Goal: Navigation & Orientation: Find specific page/section

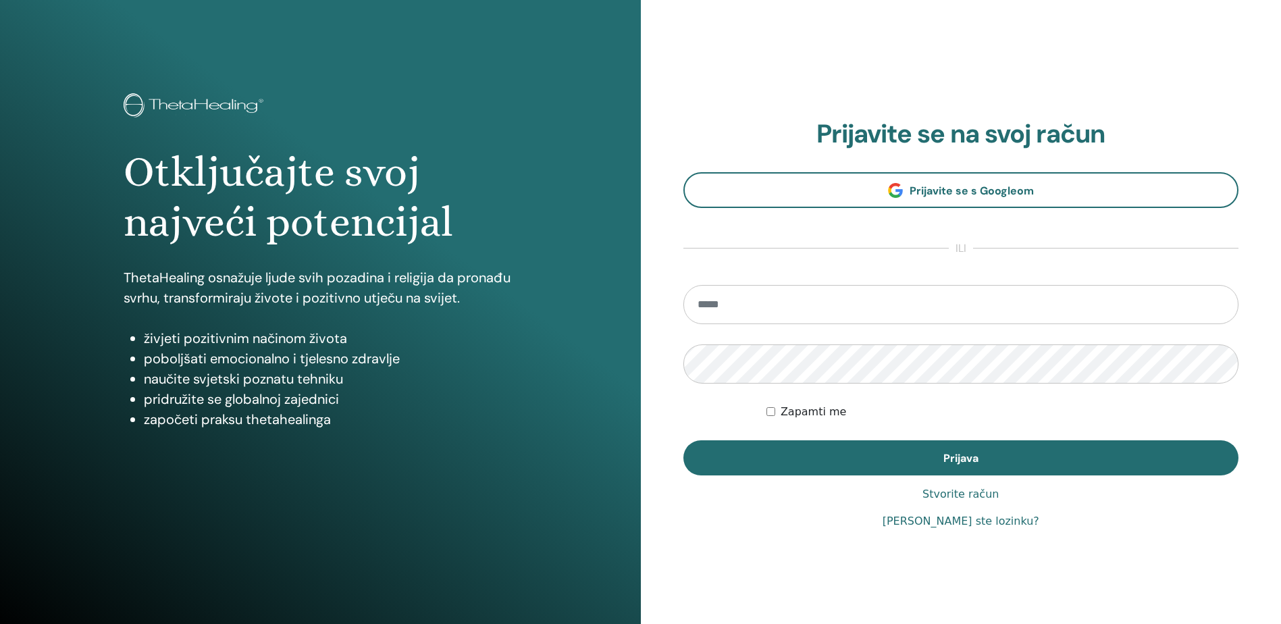
click at [809, 300] on input "email" at bounding box center [961, 304] width 556 height 39
type input "**********"
click at [763, 410] on form "**********" at bounding box center [961, 380] width 556 height 190
click at [776, 407] on div "Zapamti me" at bounding box center [1002, 412] width 472 height 16
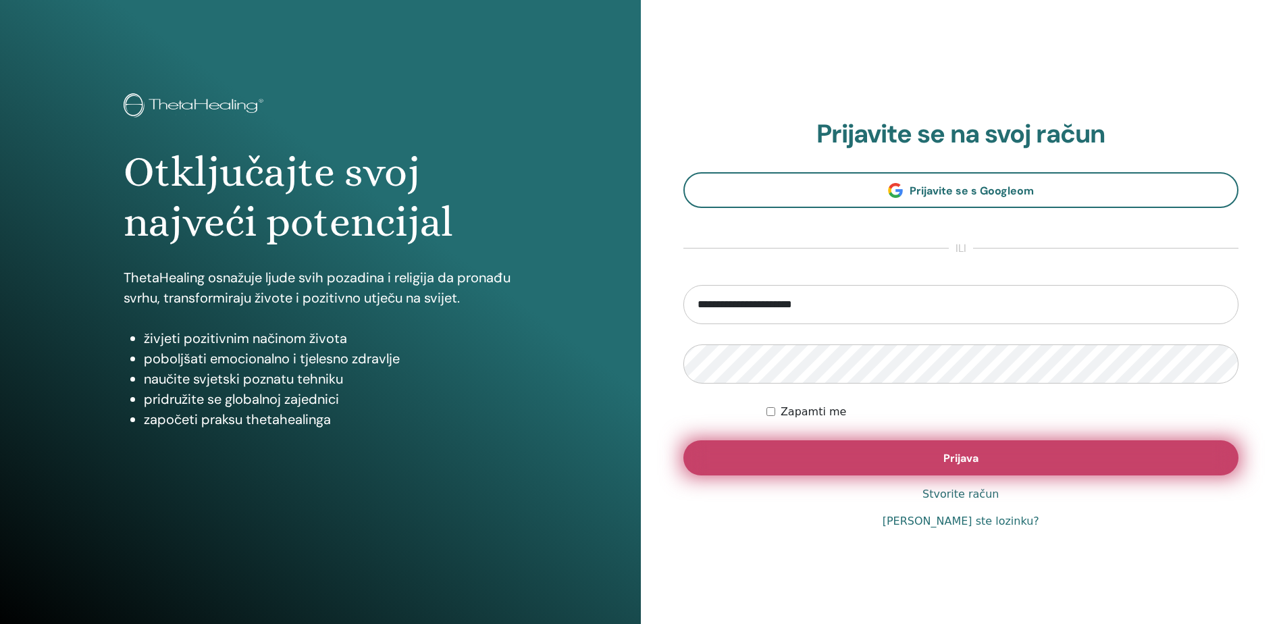
click at [786, 445] on button "Prijava" at bounding box center [961, 457] width 556 height 35
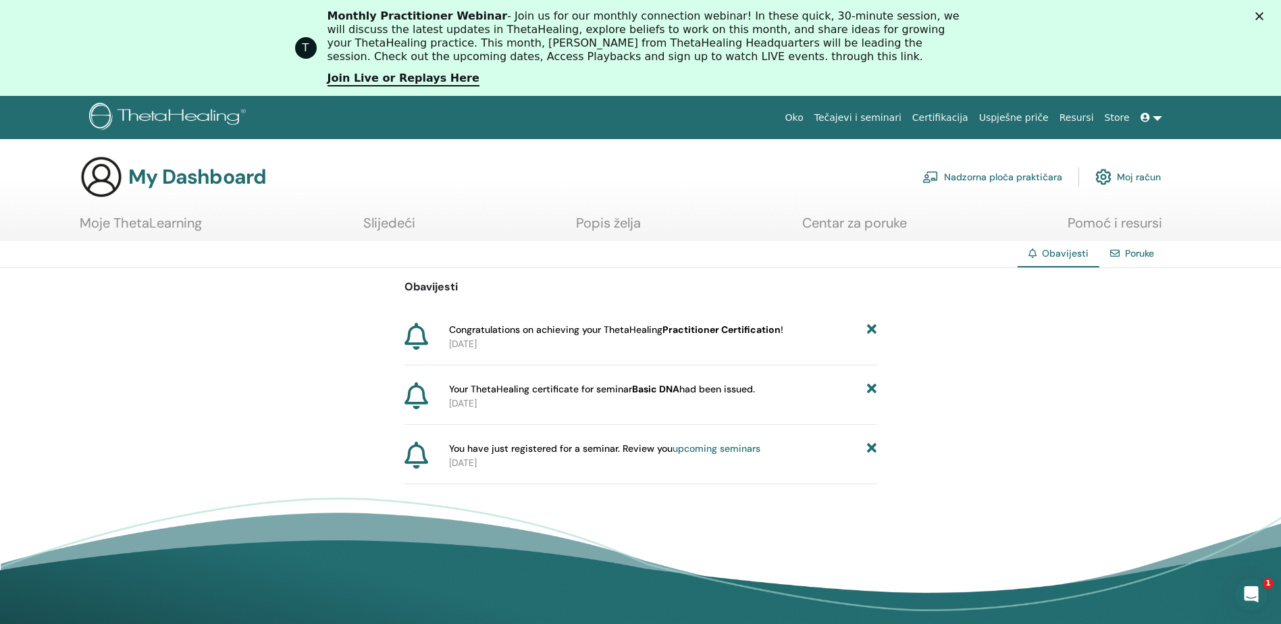
click at [679, 336] on span "Congratulations on achieving your ThetaHealing Practitioner Certification !" at bounding box center [616, 330] width 334 height 14
click at [680, 332] on b "Practitioner Certification" at bounding box center [721, 329] width 118 height 12
click at [1101, 176] on img at bounding box center [1103, 176] width 16 height 23
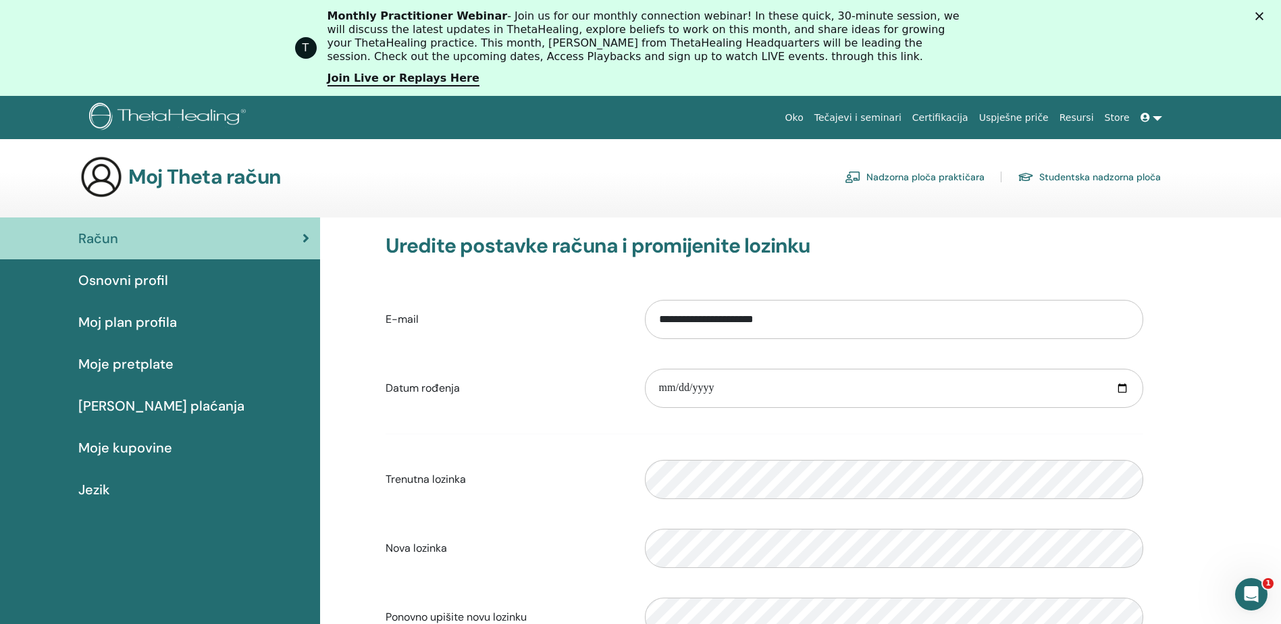
click at [121, 284] on span "Osnovni profil" at bounding box center [123, 280] width 90 height 20
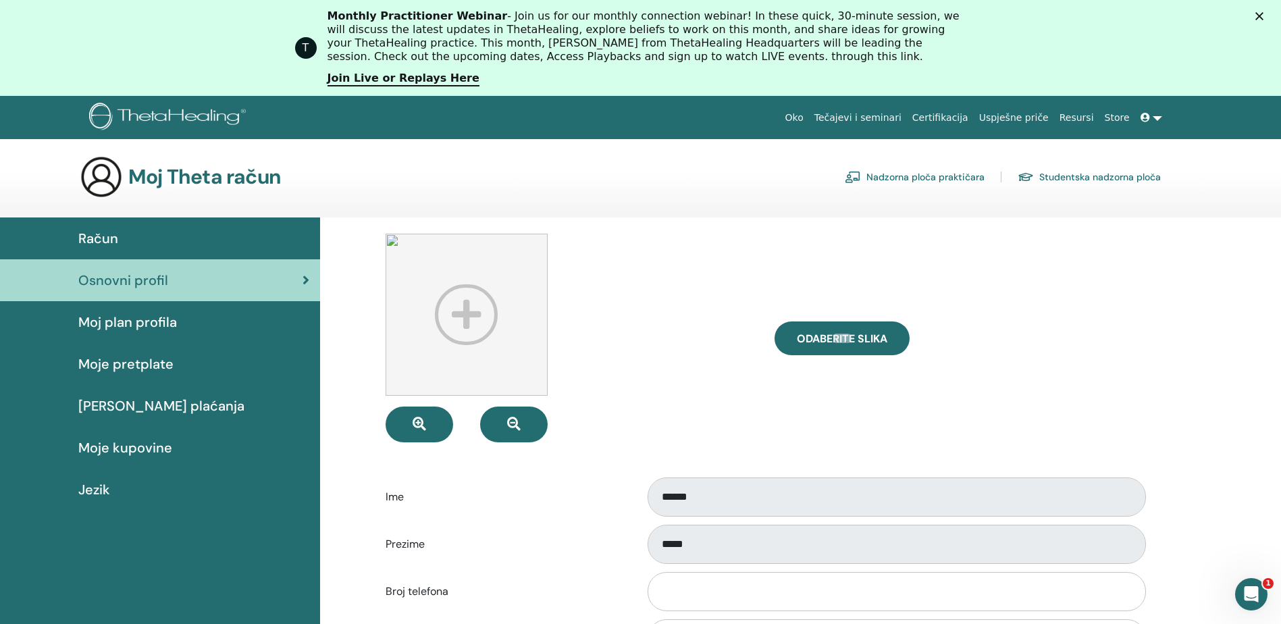
click at [455, 326] on img at bounding box center [466, 315] width 162 height 162
click at [857, 329] on label "Odaberite Slika" at bounding box center [841, 338] width 135 height 34
click at [851, 333] on input "Odaberite Slika" at bounding box center [842, 337] width 18 height 9
type input "**********"
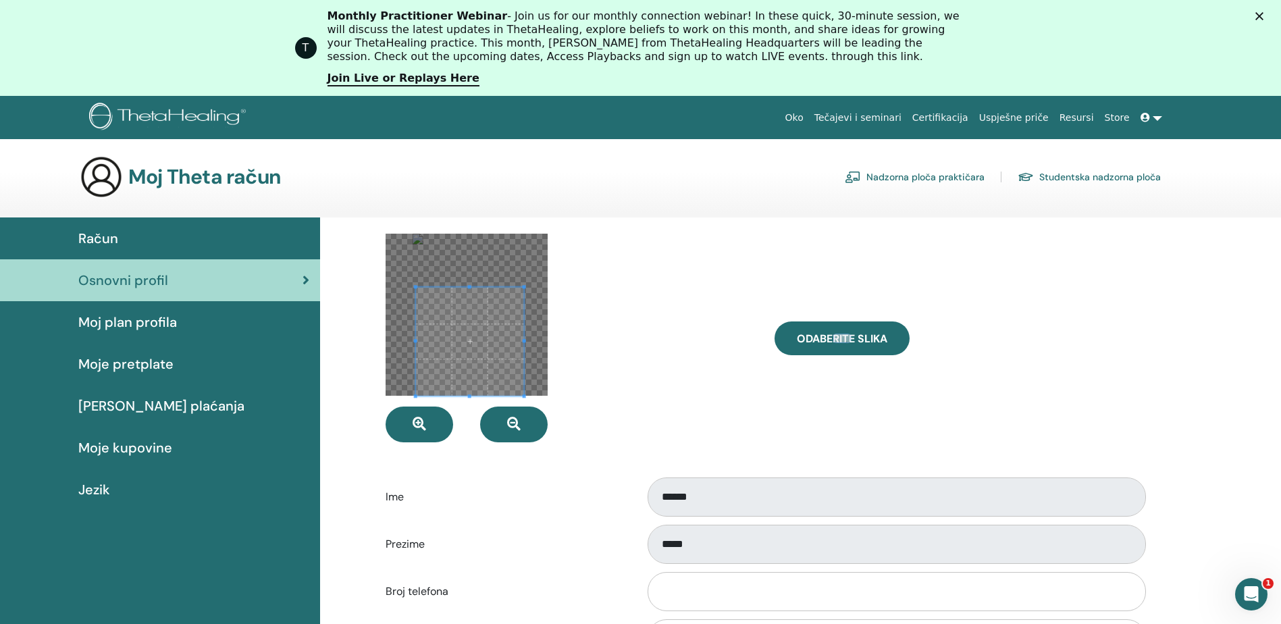
click at [491, 391] on span at bounding box center [469, 341] width 109 height 109
click at [791, 337] on label "Odaberite Slika" at bounding box center [841, 338] width 135 height 34
click at [833, 337] on input "Odaberite Slika" at bounding box center [842, 337] width 18 height 9
type input "**********"
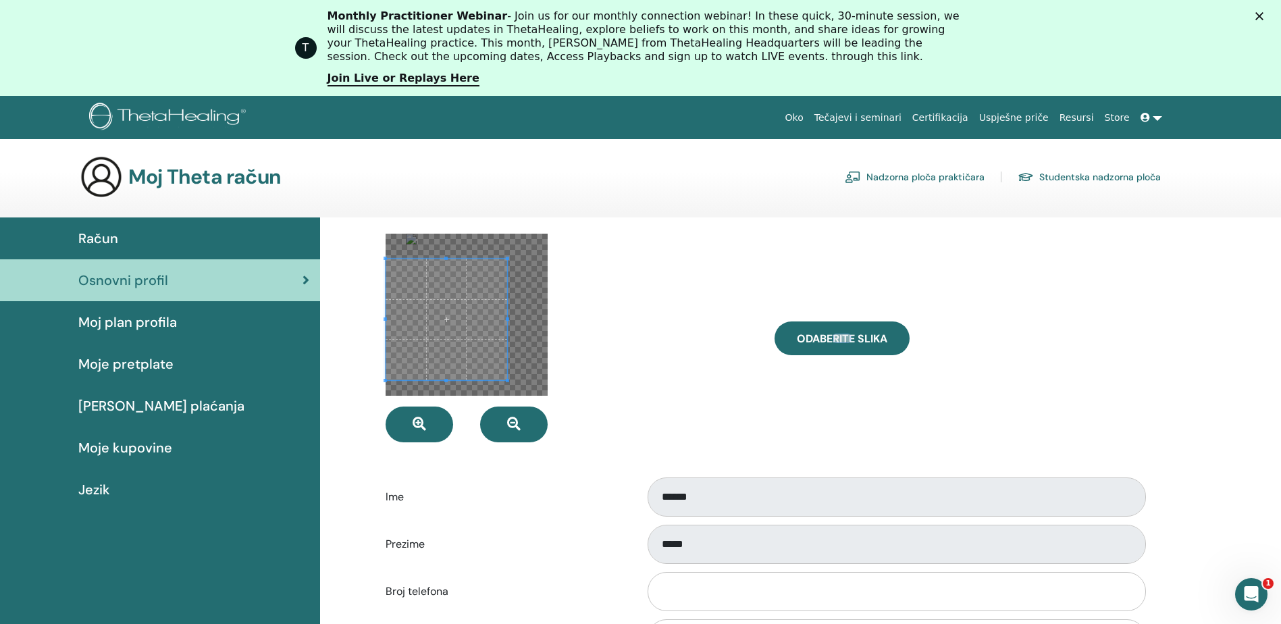
click at [434, 321] on span at bounding box center [446, 320] width 122 height 122
click at [463, 320] on span at bounding box center [464, 320] width 122 height 122
click at [819, 335] on span "Odaberite Slika" at bounding box center [842, 338] width 90 height 14
click at [833, 335] on input "Odaberite Slika" at bounding box center [842, 337] width 18 height 9
type input "**********"
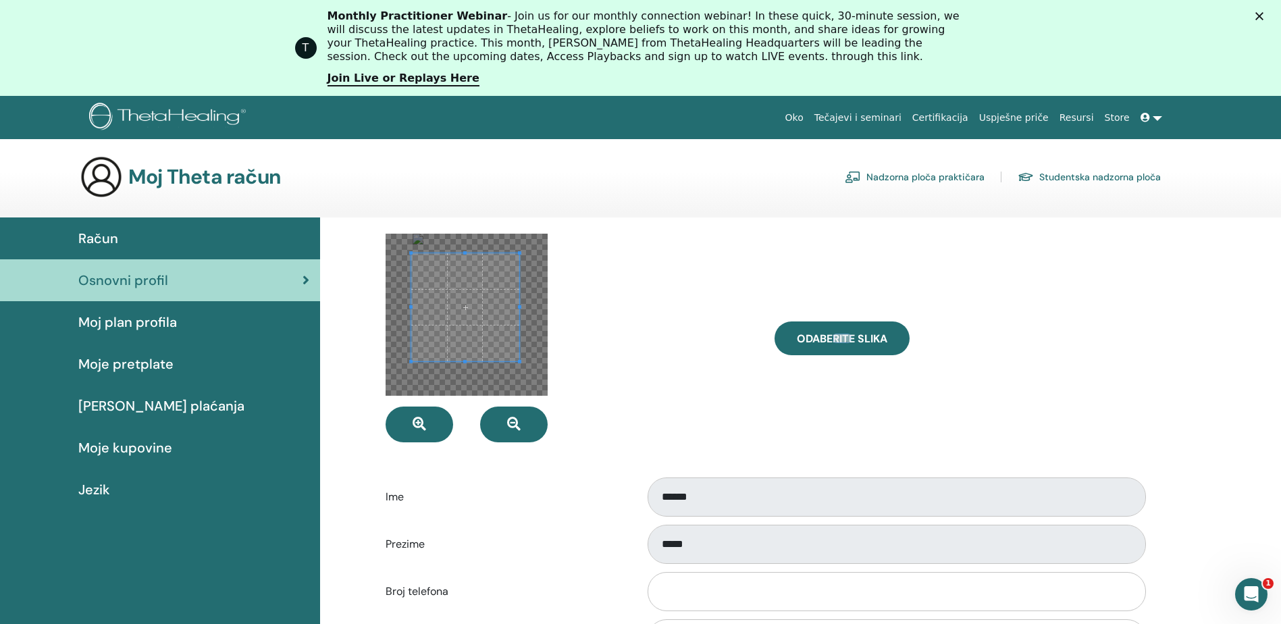
click at [491, 309] on span at bounding box center [465, 307] width 108 height 108
click at [521, 423] on button "button" at bounding box center [514, 424] width 68 height 36
click at [419, 419] on icon "button" at bounding box center [419, 424] width 14 height 14
click at [503, 419] on button "button" at bounding box center [514, 424] width 68 height 36
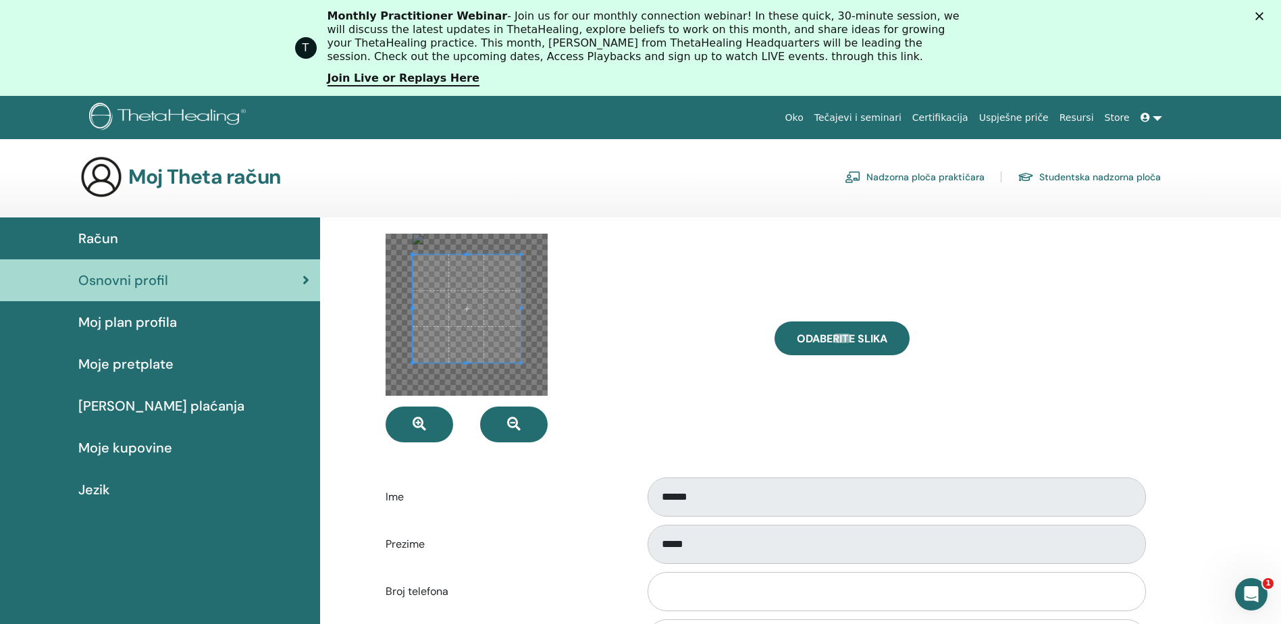
click at [478, 339] on span at bounding box center [466, 308] width 108 height 108
click at [146, 320] on span "Moj plan profila" at bounding box center [127, 322] width 99 height 20
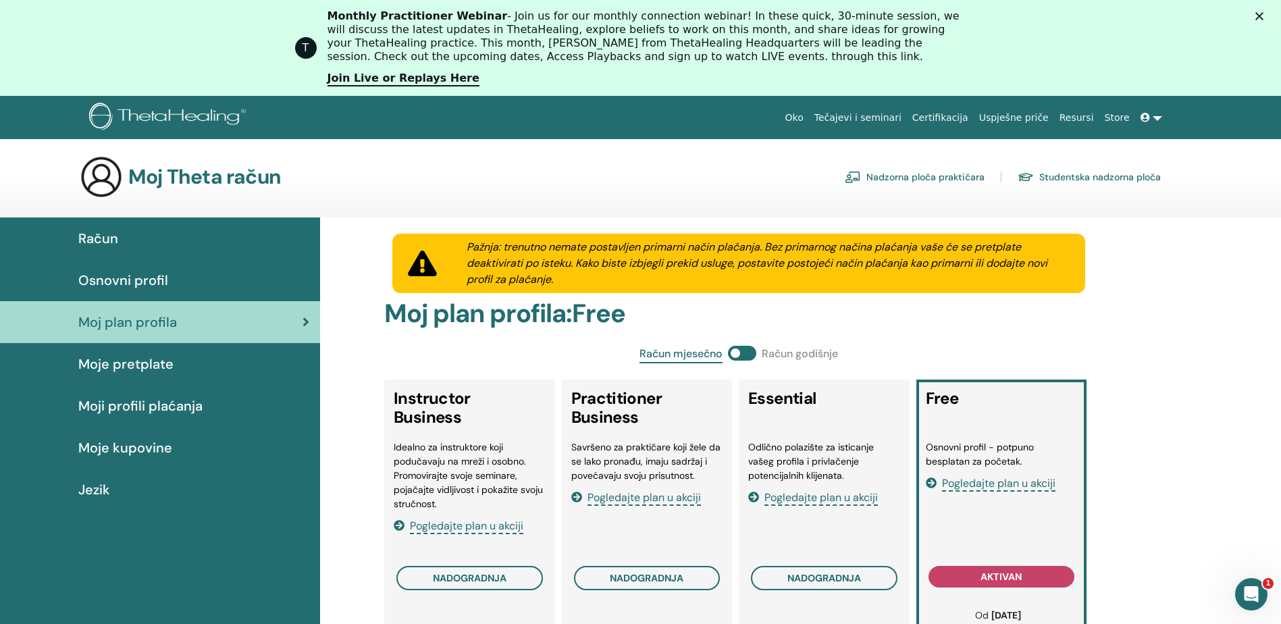
click at [158, 372] on span "Moje pretplate" at bounding box center [125, 364] width 95 height 20
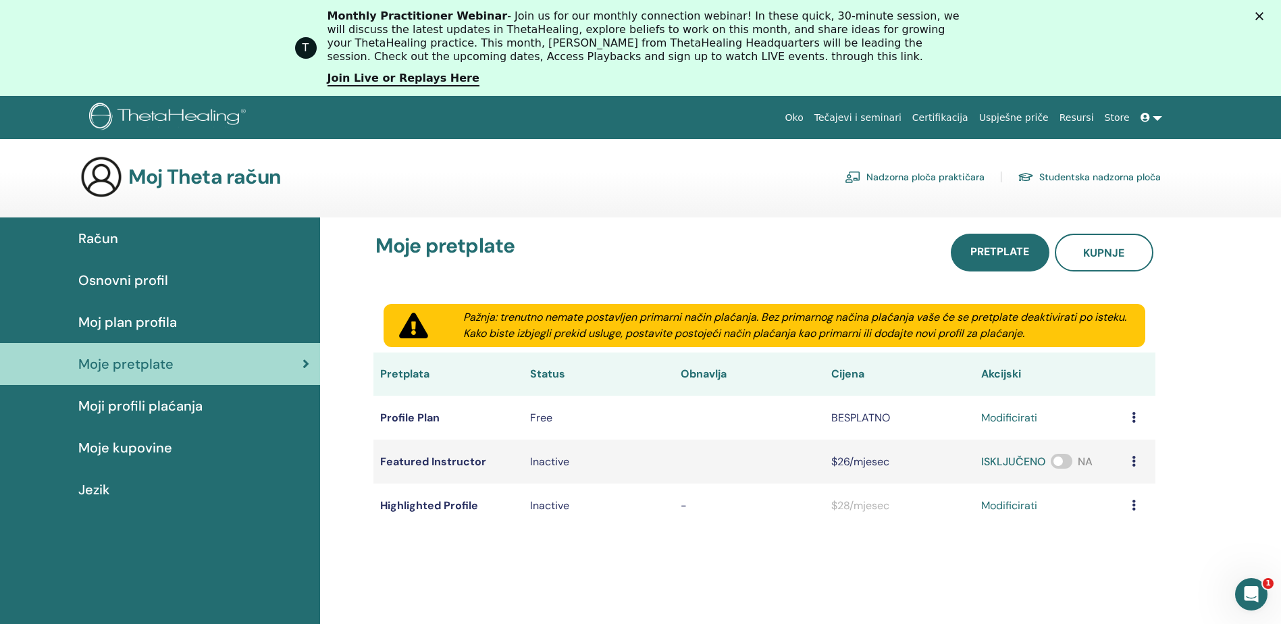
click at [134, 394] on link "Moji profili plaćanja" at bounding box center [160, 406] width 320 height 42
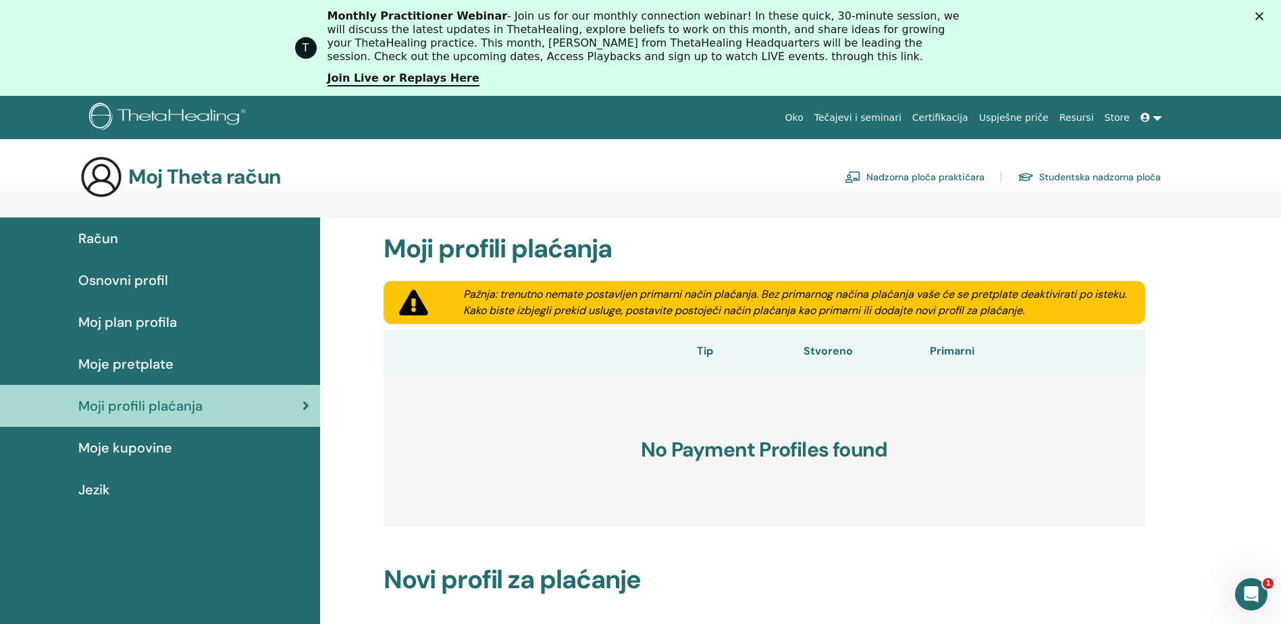
click at [117, 451] on span "Moje kupovine" at bounding box center [125, 447] width 94 height 20
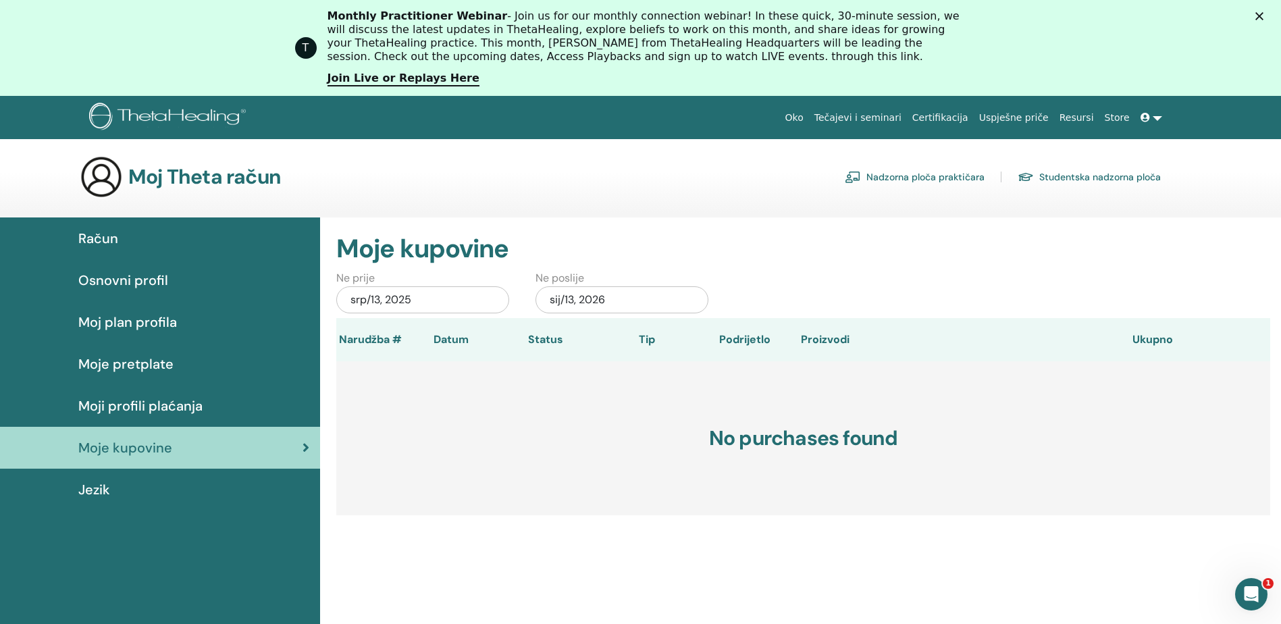
click at [102, 242] on span "Račun" at bounding box center [98, 238] width 40 height 20
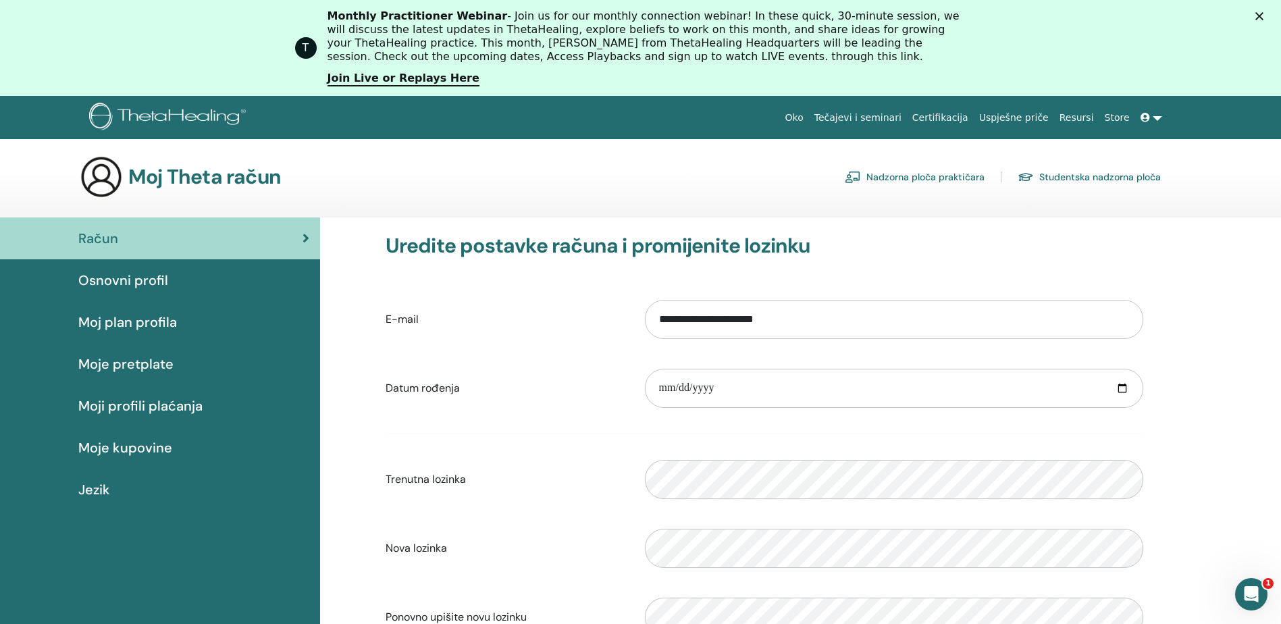
click at [1026, 117] on link "Uspješne priče" at bounding box center [1013, 117] width 80 height 25
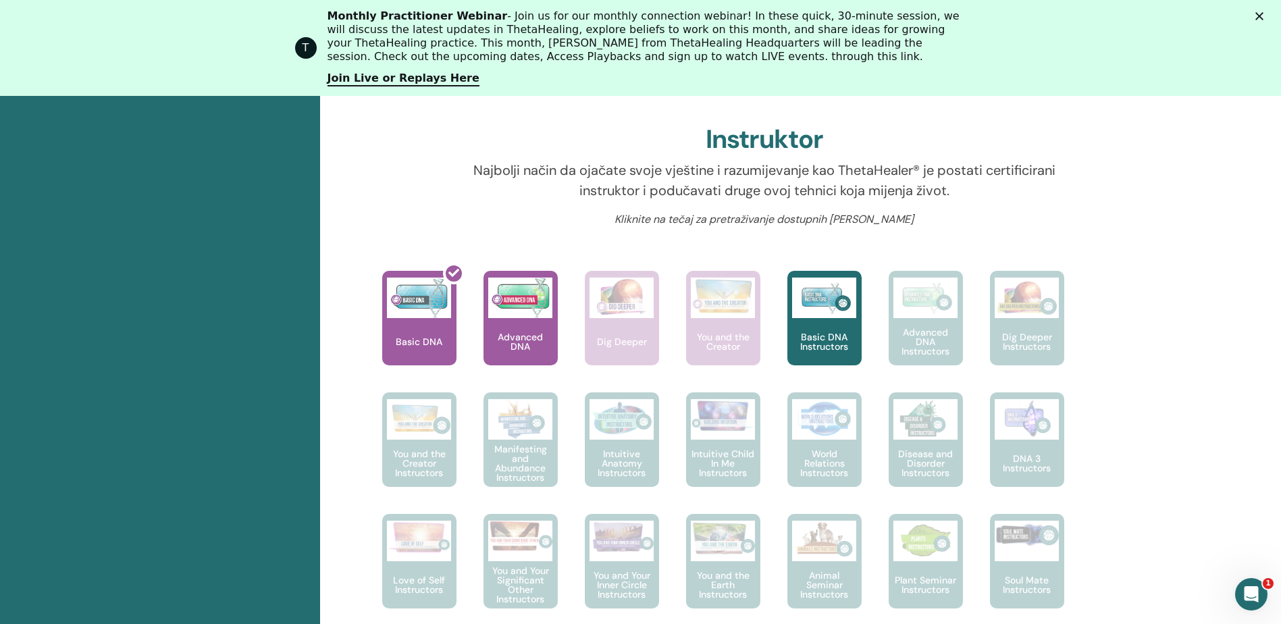
scroll to position [486, 0]
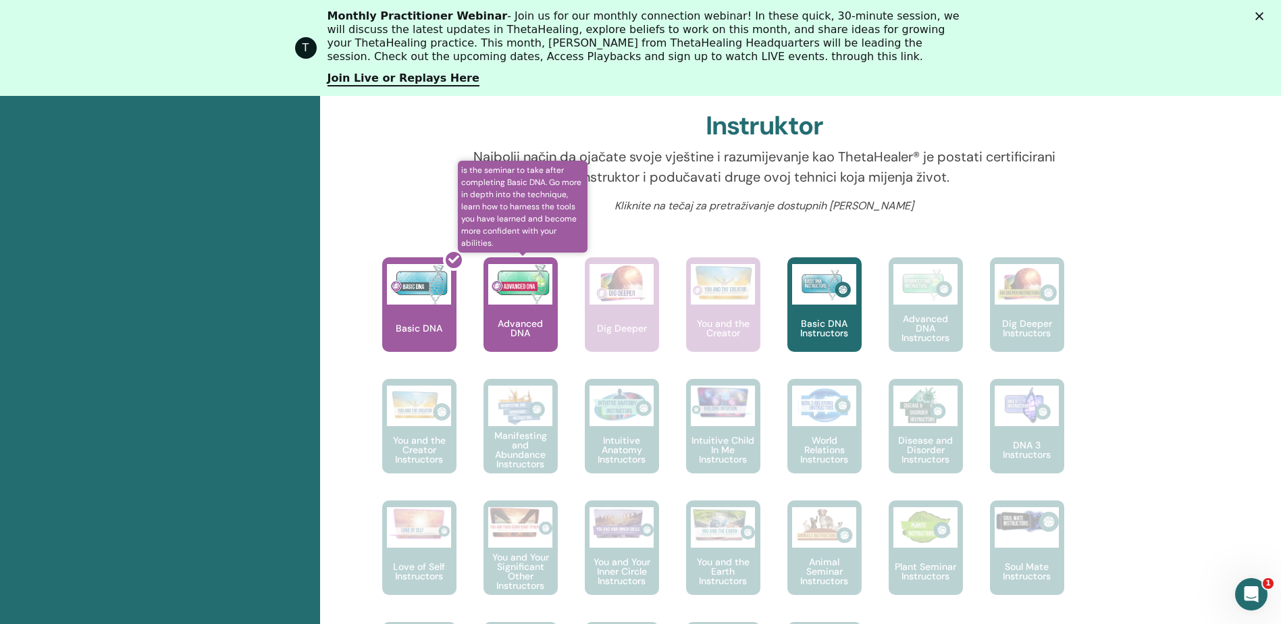
click at [514, 298] on img at bounding box center [520, 284] width 64 height 41
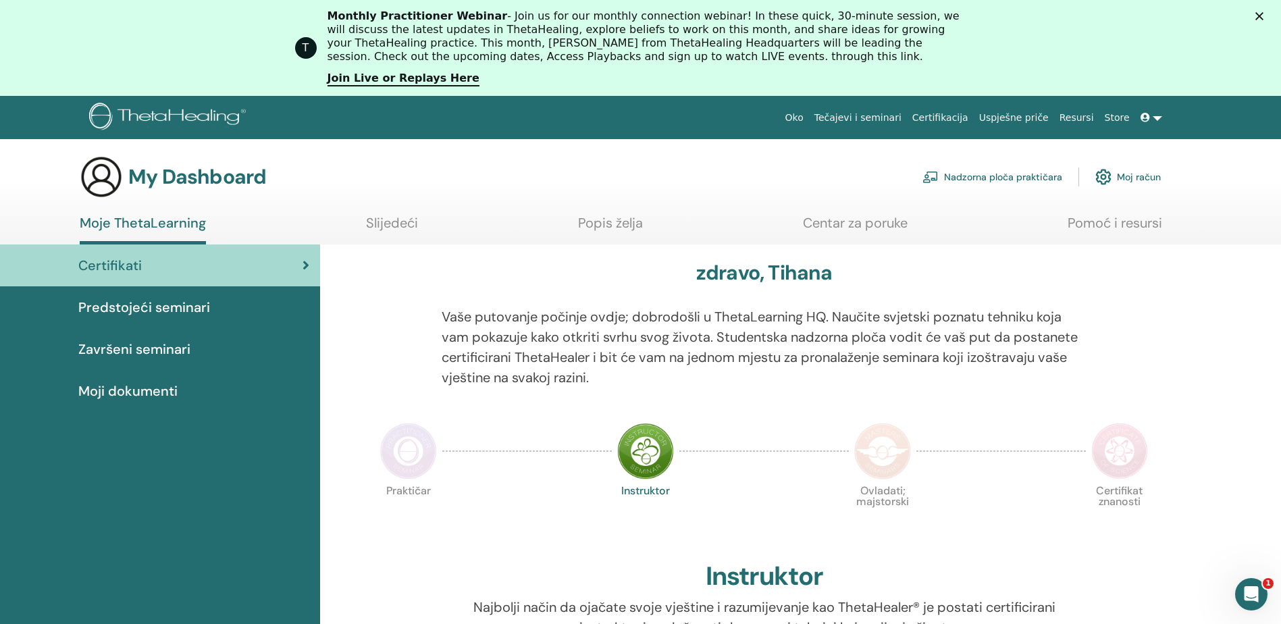
click at [171, 308] on span "Predstojeći seminari" at bounding box center [144, 307] width 132 height 20
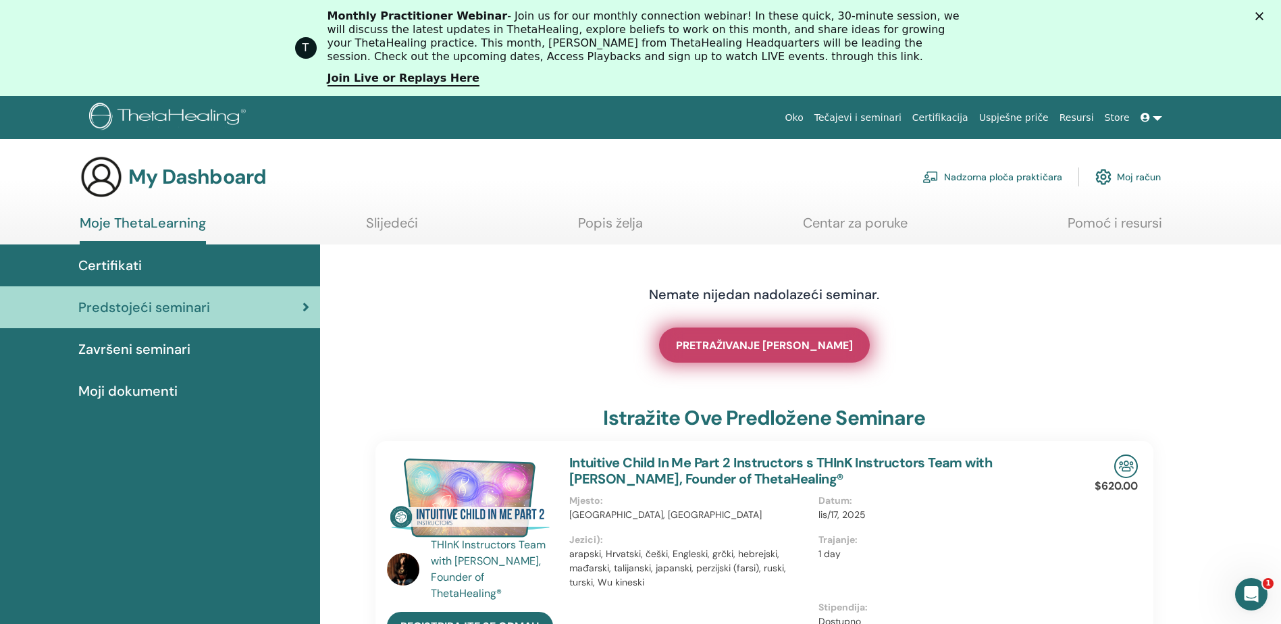
click at [769, 350] on span "PRETRAŽIVANJE [PERSON_NAME]" at bounding box center [764, 345] width 177 height 14
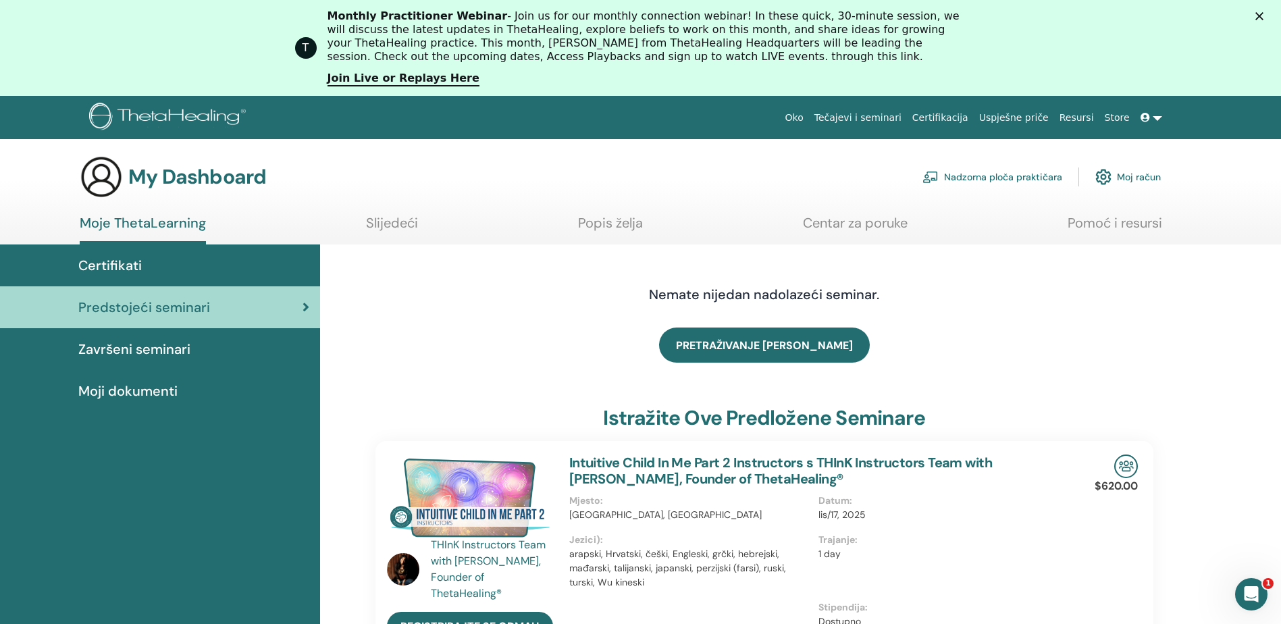
click at [142, 350] on span "Završeni seminari" at bounding box center [134, 349] width 112 height 20
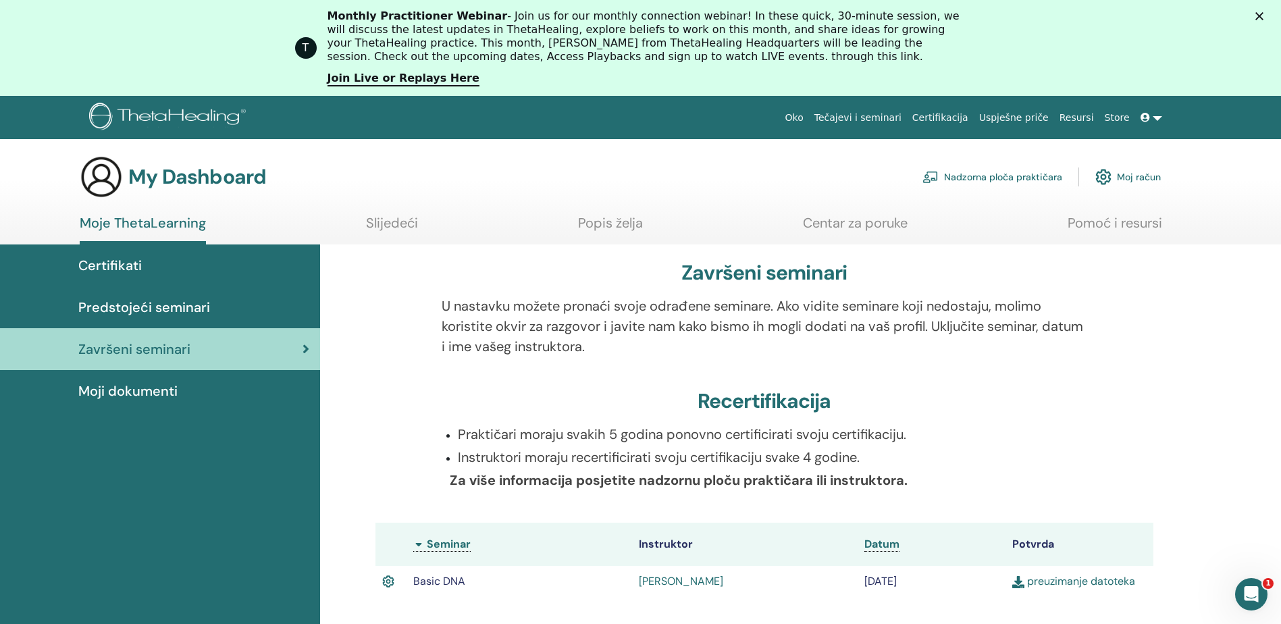
click at [122, 391] on span "Moji dokumenti" at bounding box center [127, 391] width 99 height 20
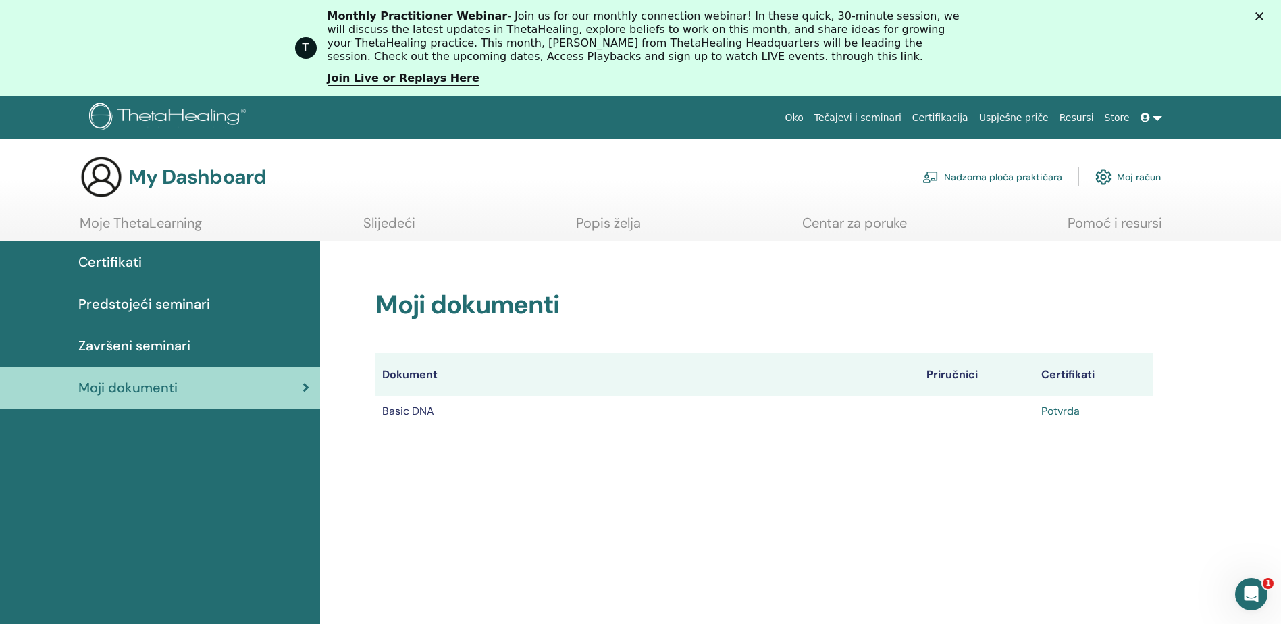
click at [1057, 412] on link "Potvrda" at bounding box center [1060, 411] width 38 height 14
click at [406, 225] on link "Slijedeći" at bounding box center [389, 228] width 52 height 26
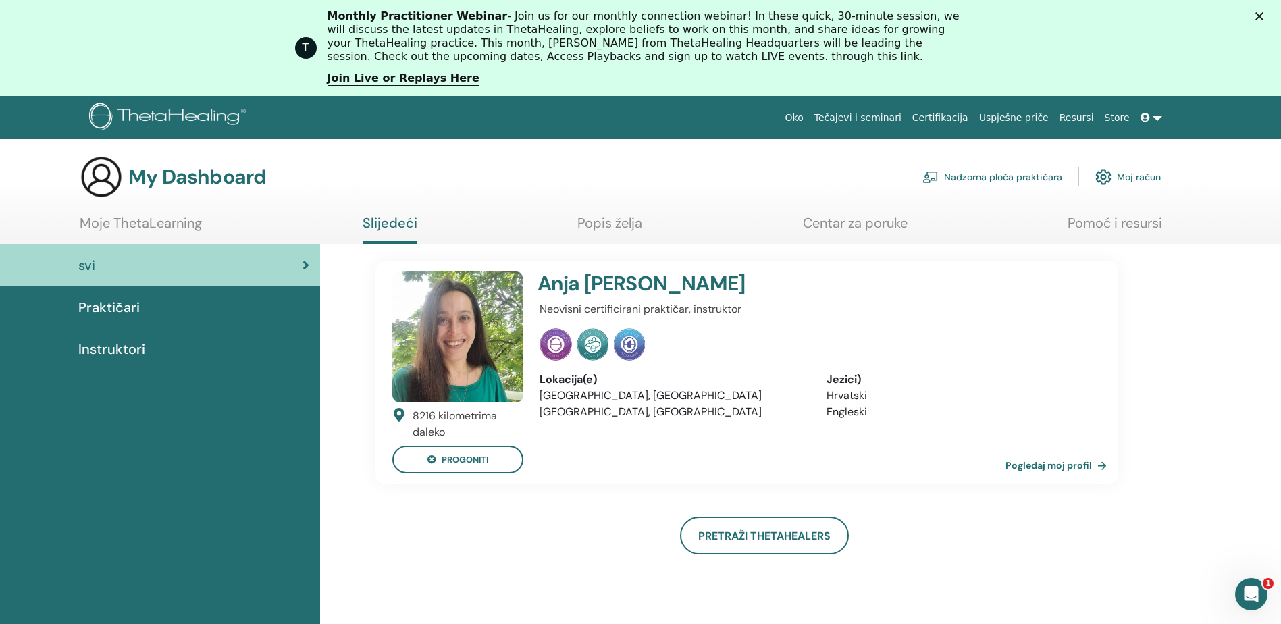
click at [120, 349] on span "Instruktori" at bounding box center [111, 349] width 67 height 20
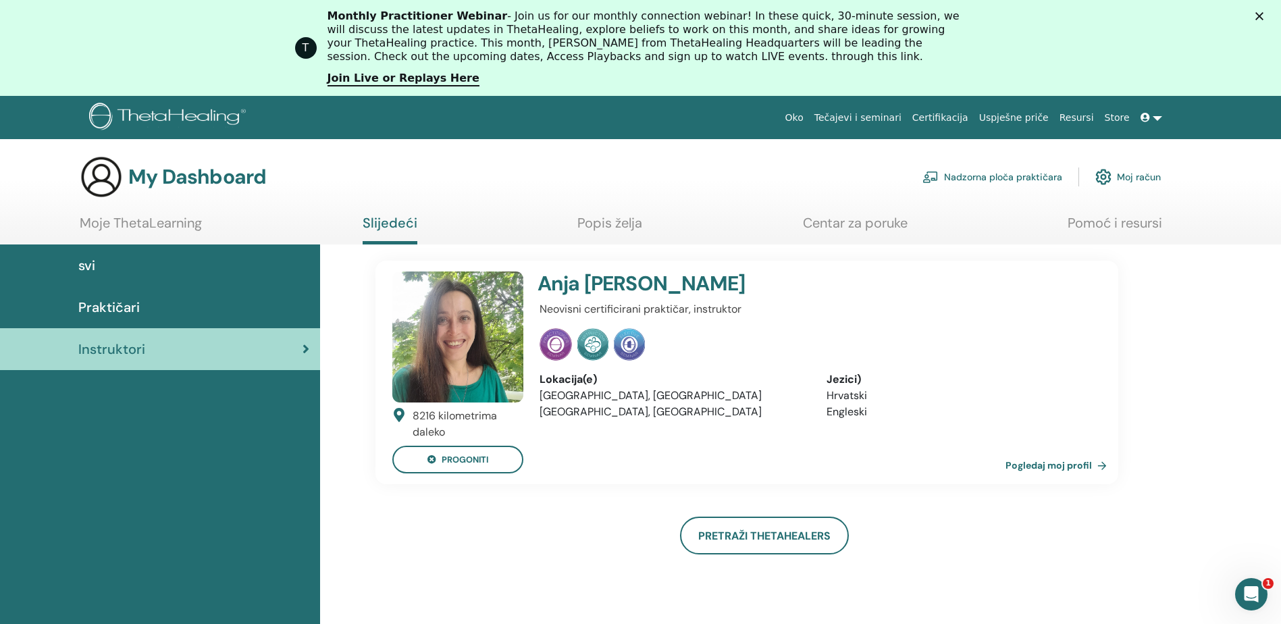
click at [109, 305] on span "Praktičari" at bounding box center [108, 307] width 61 height 20
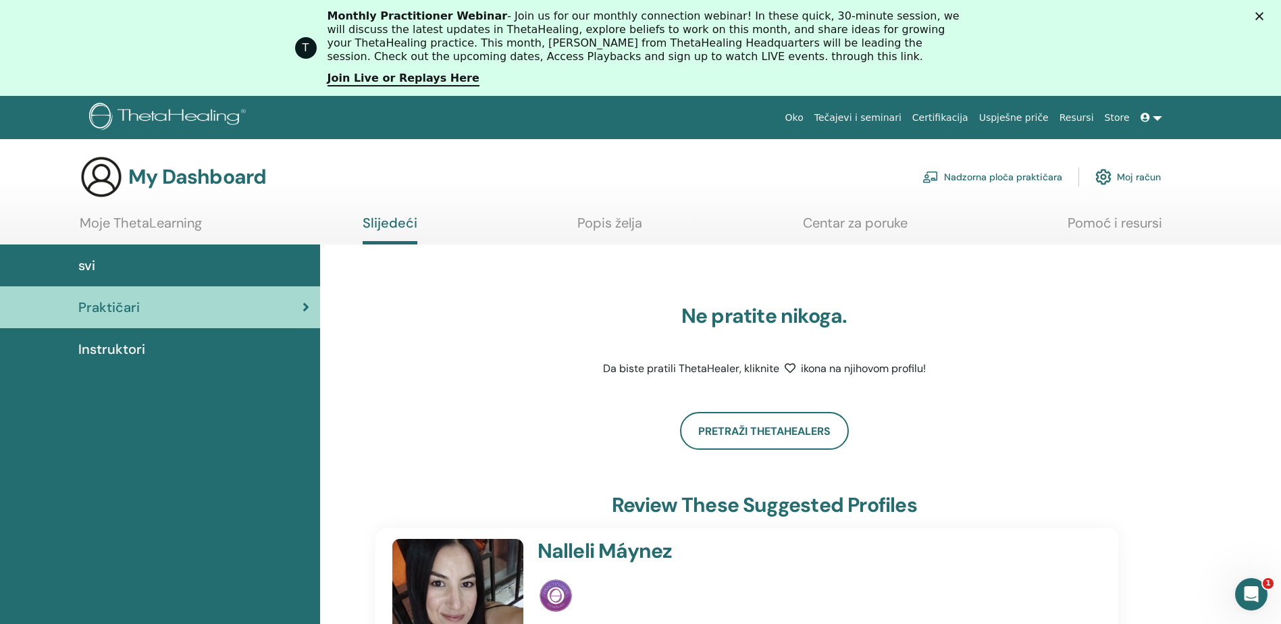
click at [86, 267] on span "svi" at bounding box center [86, 265] width 17 height 20
click at [1111, 174] on link "Moj račun" at bounding box center [1127, 177] width 65 height 30
click at [1100, 174] on img at bounding box center [1103, 176] width 16 height 23
